Goal: Task Accomplishment & Management: Manage account settings

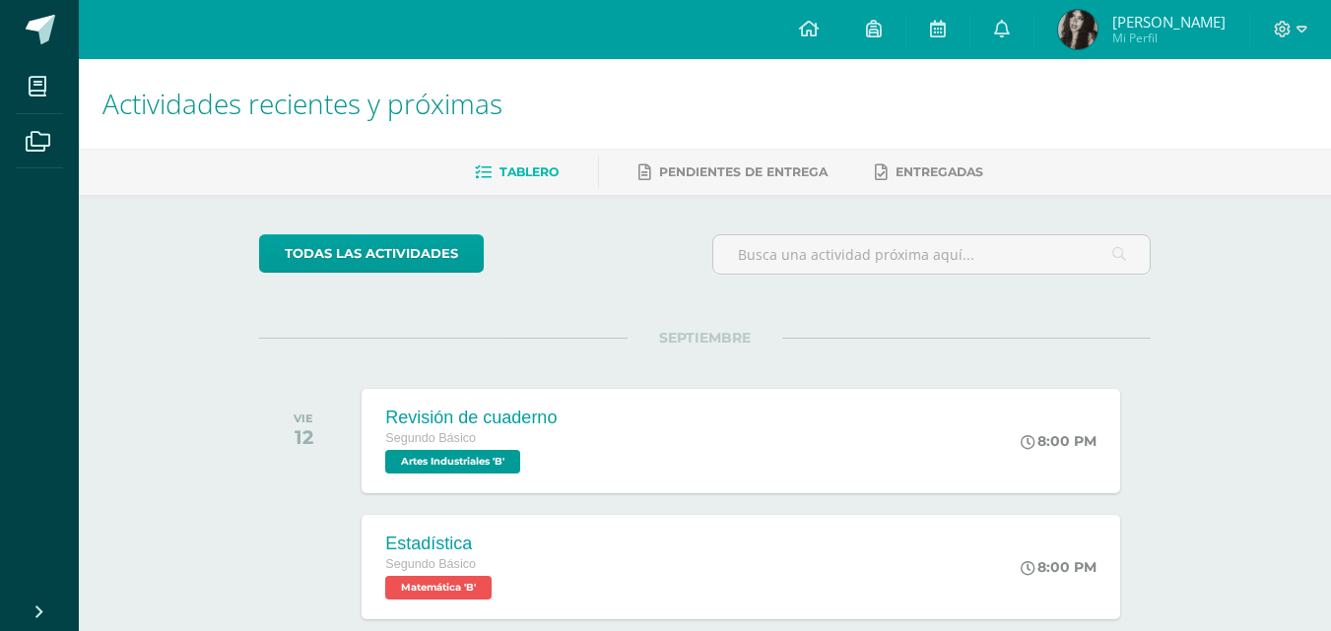
click at [1062, 24] on img at bounding box center [1077, 29] width 39 height 39
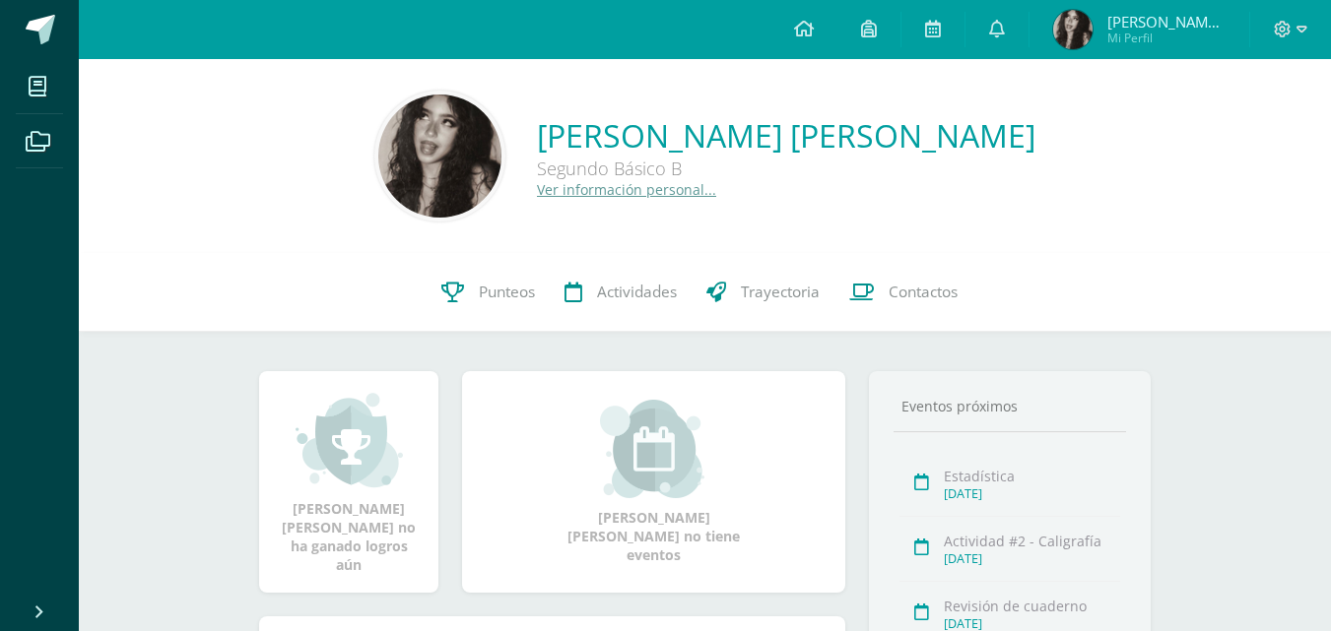
click at [576, 194] on link "Ver información personal..." at bounding box center [626, 189] width 179 height 19
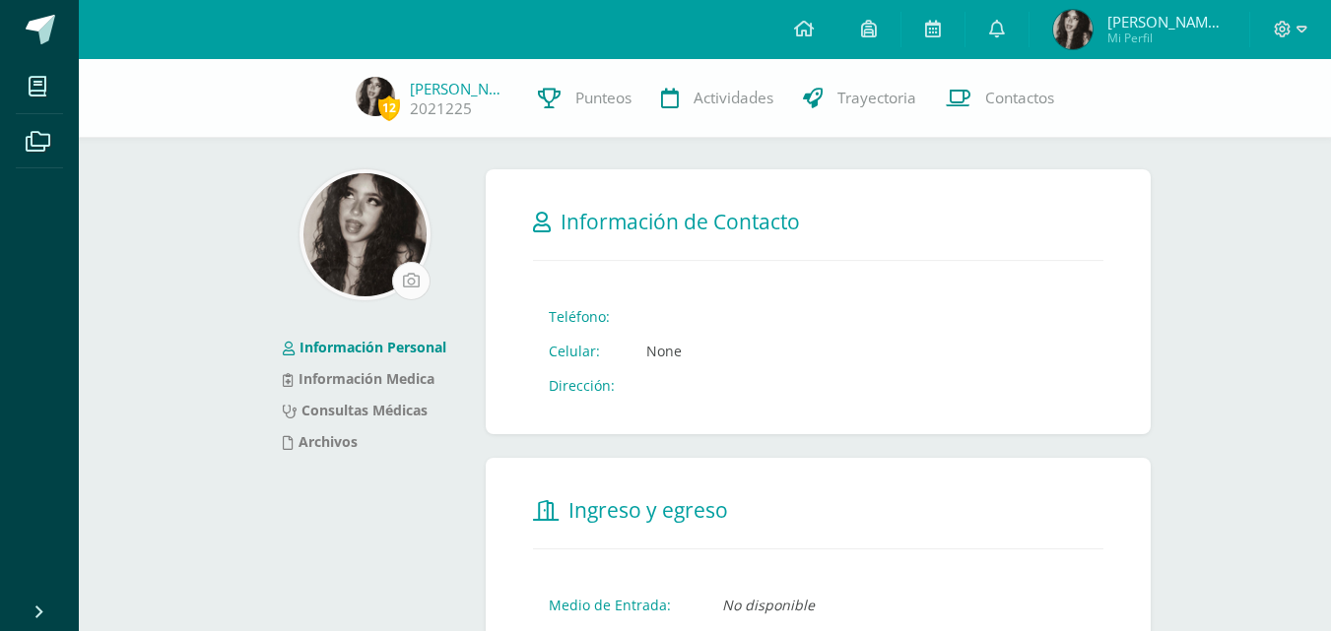
click at [406, 273] on input "file" at bounding box center [411, 281] width 36 height 36
type input "C:\fakepath\carina mendoza; riot rules_ __ crooked sinners_.jpg"
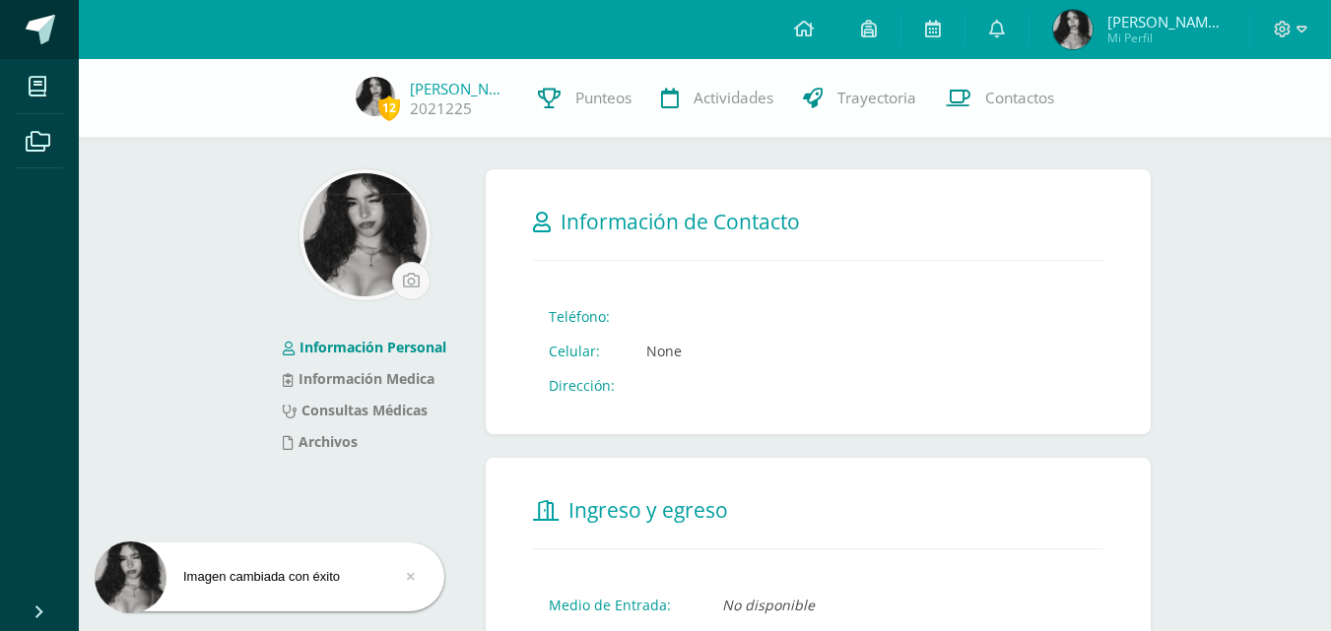
click at [46, 33] on span at bounding box center [41, 30] width 30 height 30
